Goal: Find specific page/section: Find specific page/section

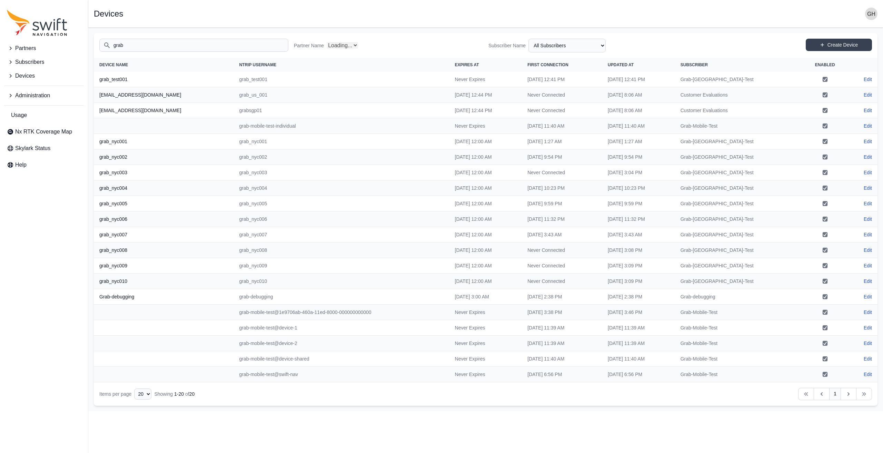
select select "Partner Name"
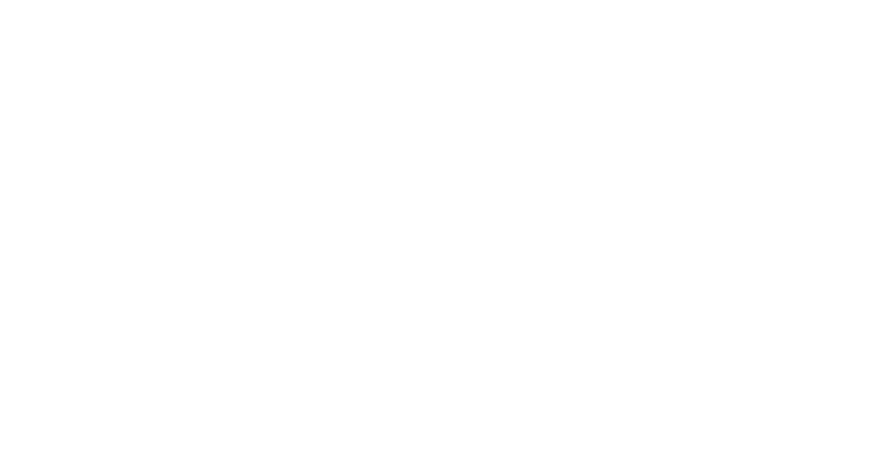
select select
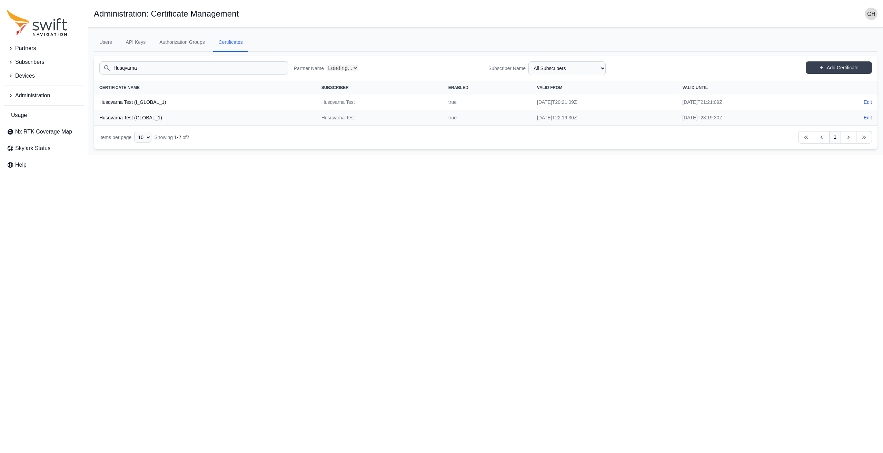
select select "Partner Name"
